Goal: Information Seeking & Learning: Check status

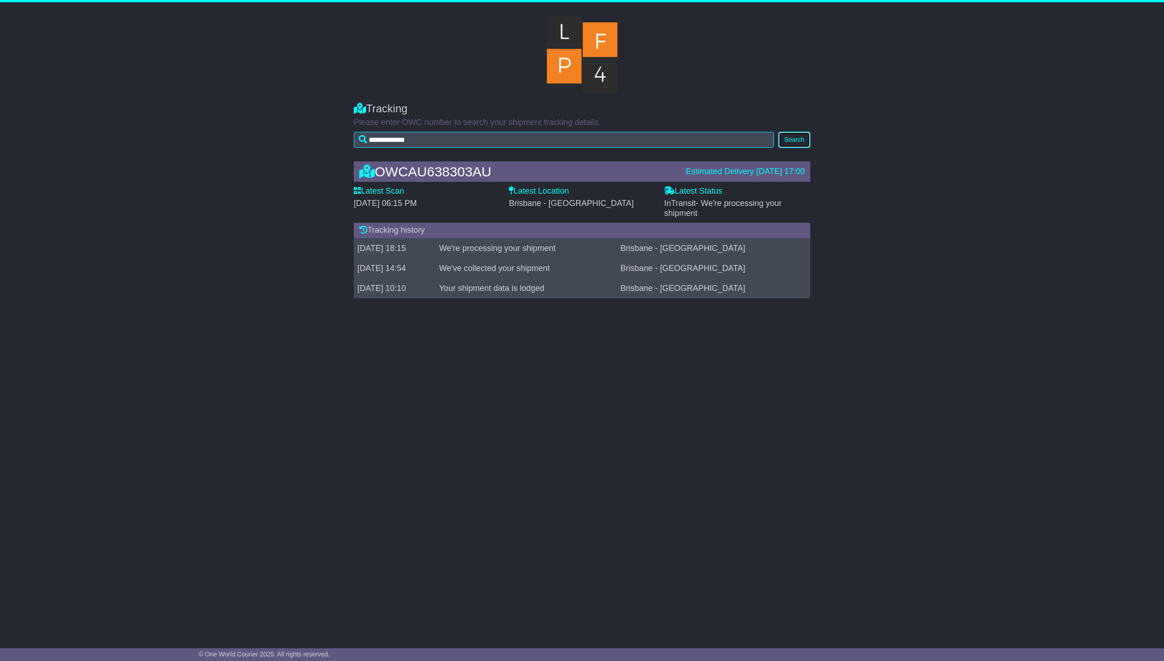
click at [798, 138] on button "Search" at bounding box center [795, 140] width 32 height 16
